Goal: Information Seeking & Learning: Check status

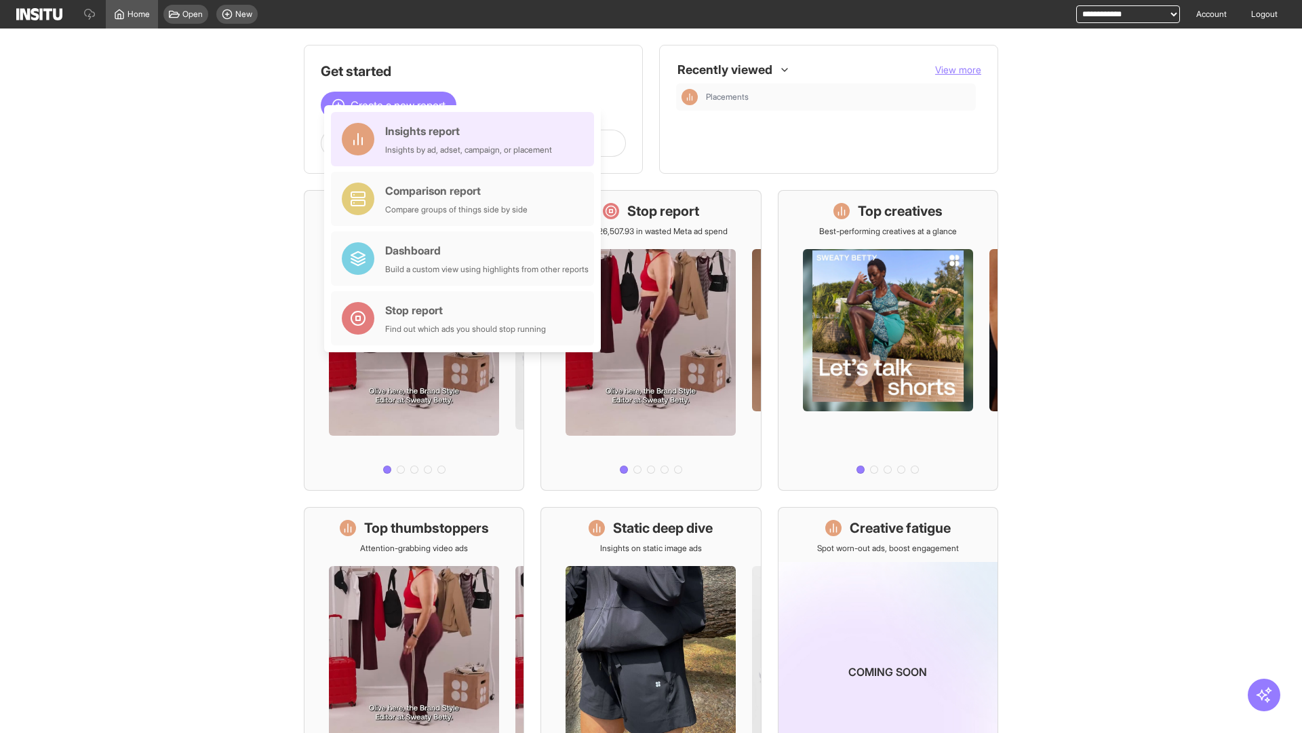
click at [466, 139] on div "Insights report Insights by ad, adset, campaign, or placement" at bounding box center [468, 139] width 167 height 33
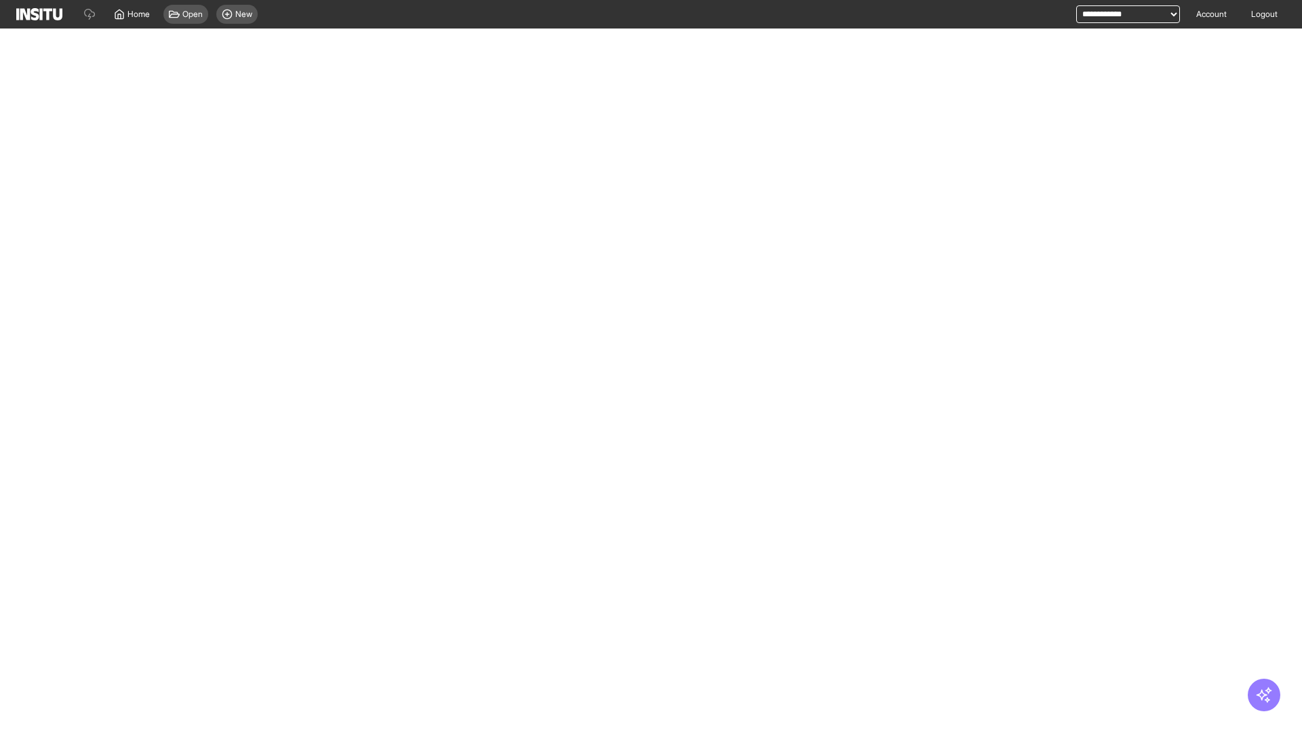
select select "**"
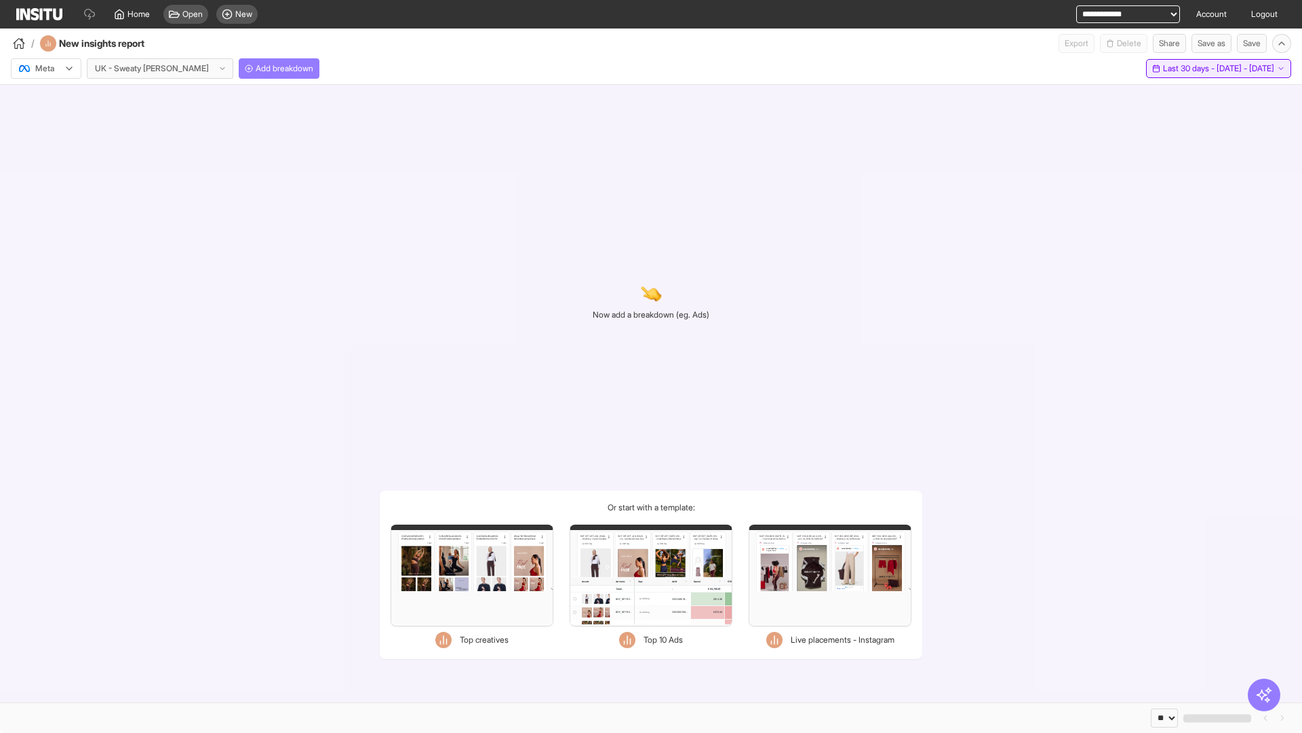
click at [1192, 69] on span "Last 30 days - [DATE] - [DATE]" at bounding box center [1218, 68] width 111 height 11
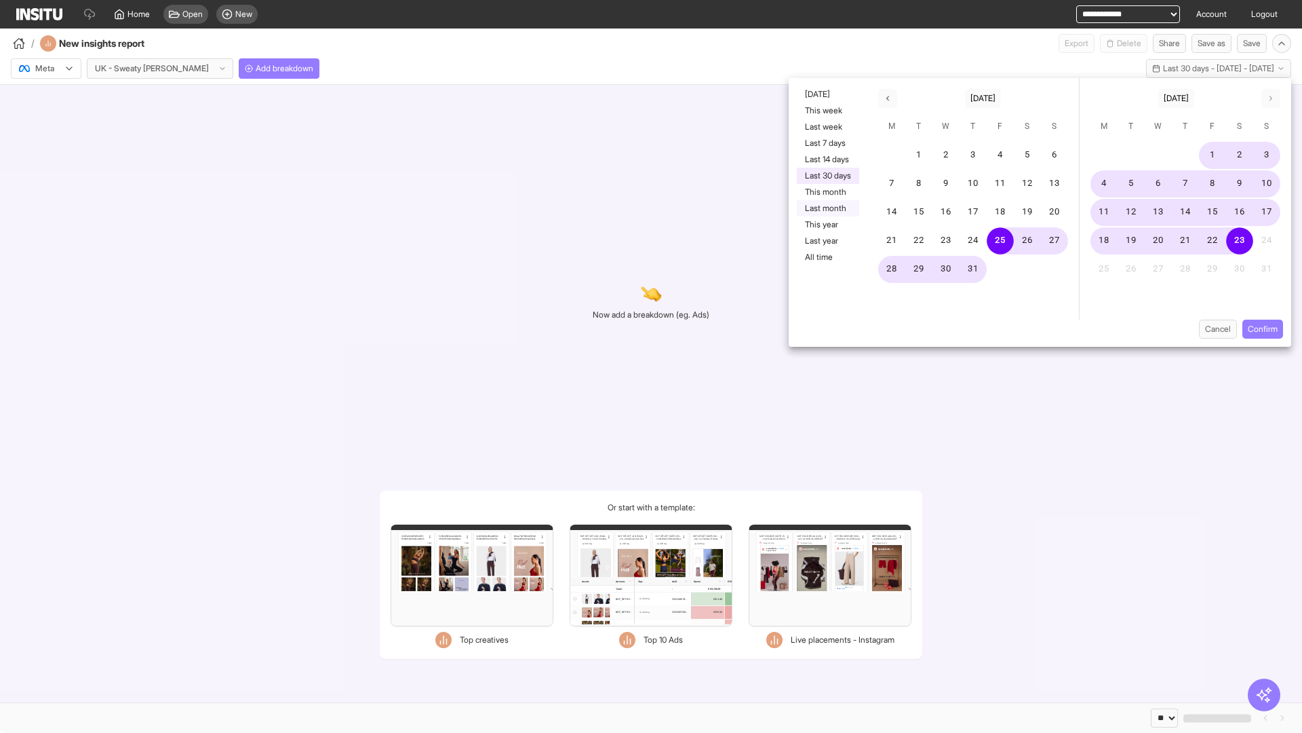
click at [827, 208] on button "Last month" at bounding box center [828, 208] width 62 height 16
